Goal: Task Accomplishment & Management: Complete application form

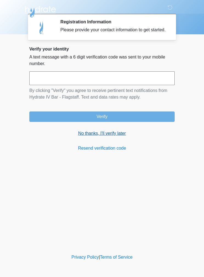
click at [111, 137] on link "No thanks, I'll verify later" at bounding box center [101, 133] width 145 height 7
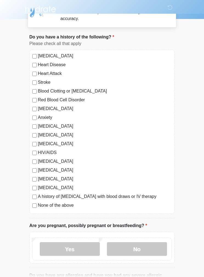
scroll to position [18, 0]
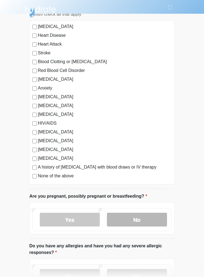
click at [146, 213] on label "No" at bounding box center [137, 220] width 60 height 14
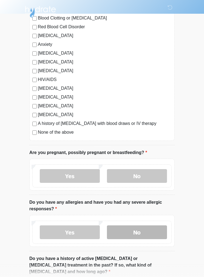
click at [146, 231] on label "No" at bounding box center [137, 232] width 60 height 14
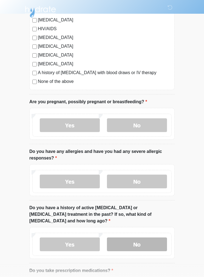
click at [146, 237] on label "No" at bounding box center [137, 244] width 60 height 14
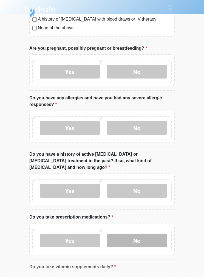
click at [147, 233] on label "No" at bounding box center [137, 240] width 60 height 14
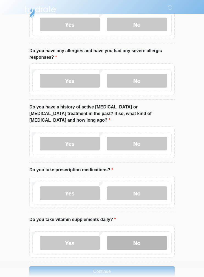
click at [143, 236] on label "No" at bounding box center [137, 243] width 60 height 14
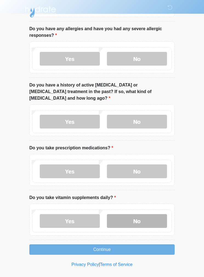
click at [141, 244] on button "Continue" at bounding box center [101, 249] width 145 height 10
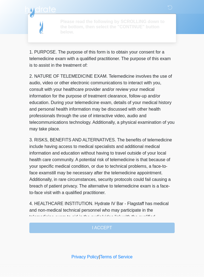
scroll to position [0, 0]
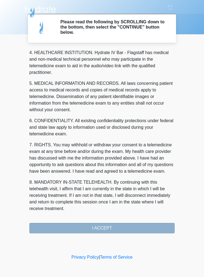
click at [132, 225] on button "I ACCEPT" at bounding box center [101, 228] width 145 height 10
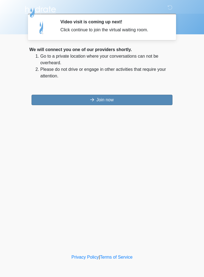
click at [46, 101] on button "Join now" at bounding box center [102, 100] width 141 height 10
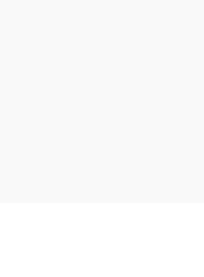
scroll to position [24, 0]
